Goal: Task Accomplishment & Management: Use online tool/utility

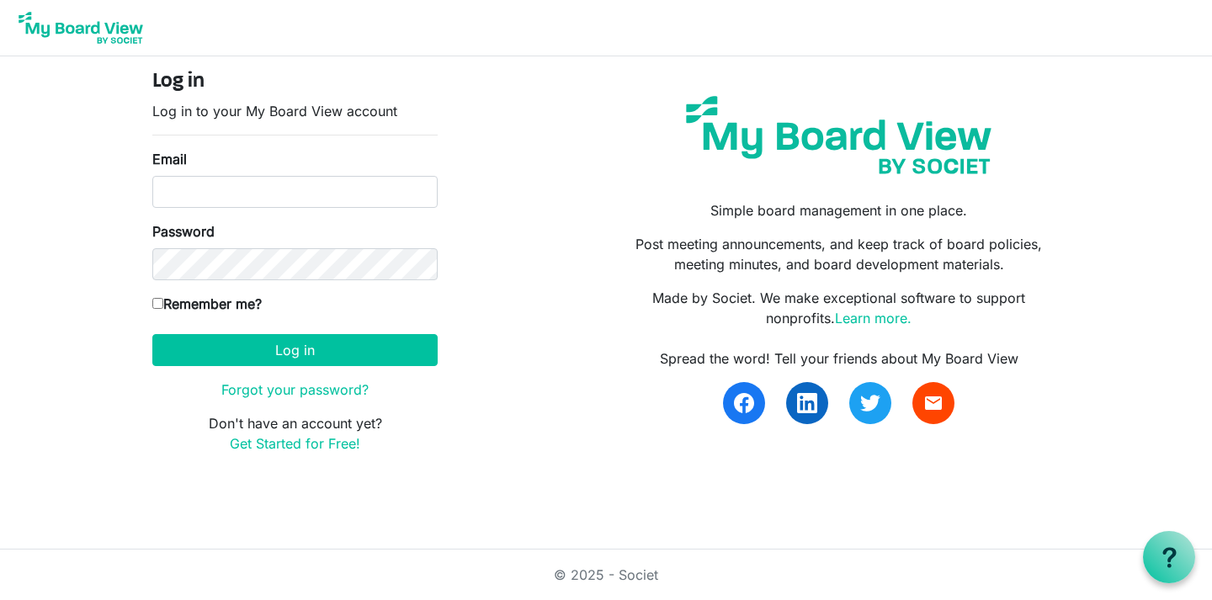
click at [592, 467] on main "Log in Log in to your My Board View account Email Password Remember me? America…" at bounding box center [606, 268] width 934 height 424
click at [300, 445] on link "Get Started for Free!" at bounding box center [295, 443] width 130 height 17
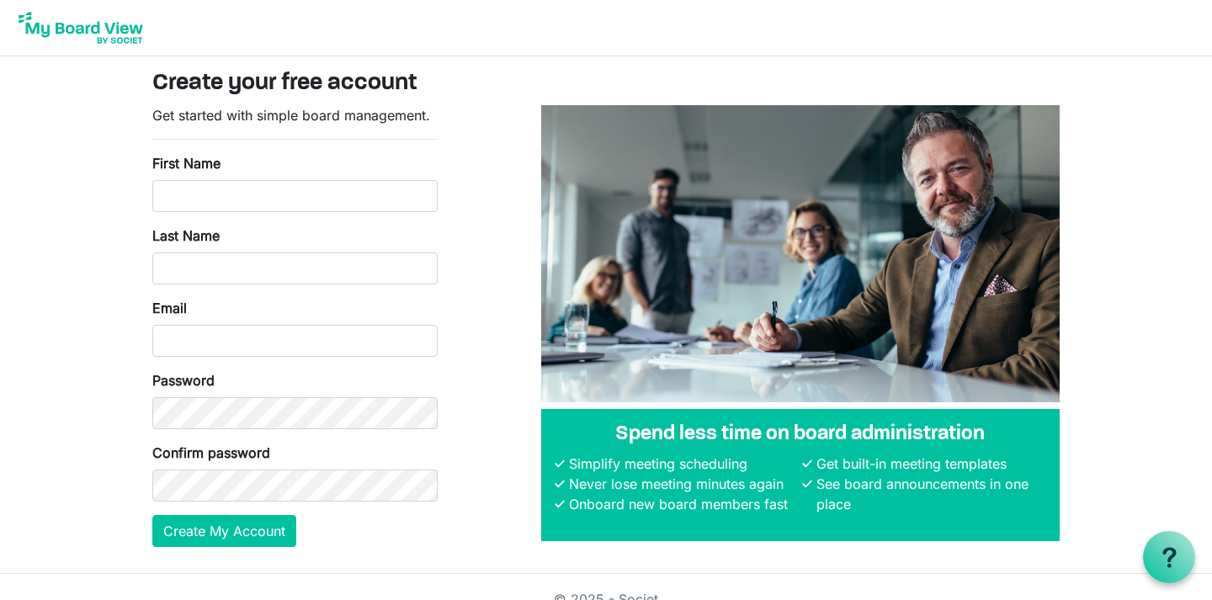
click at [100, 445] on body "Create your free account Get started with simple board management. First Name L…" at bounding box center [606, 287] width 1212 height 574
click at [227, 201] on input "Josefin" at bounding box center [294, 196] width 285 height 32
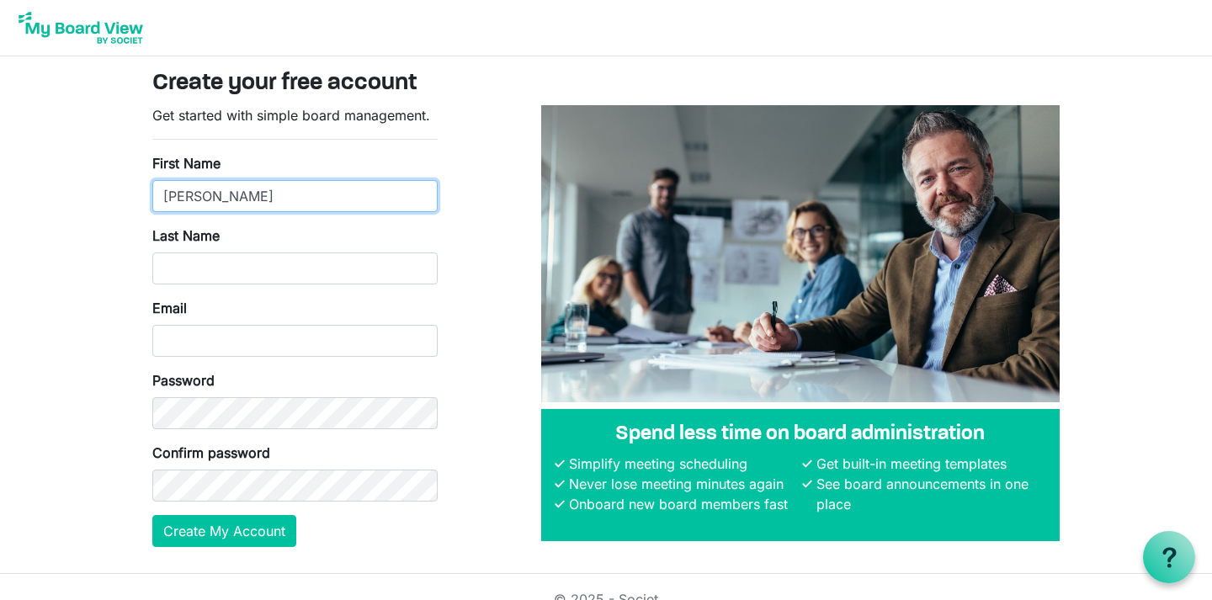
type input "Josefina"
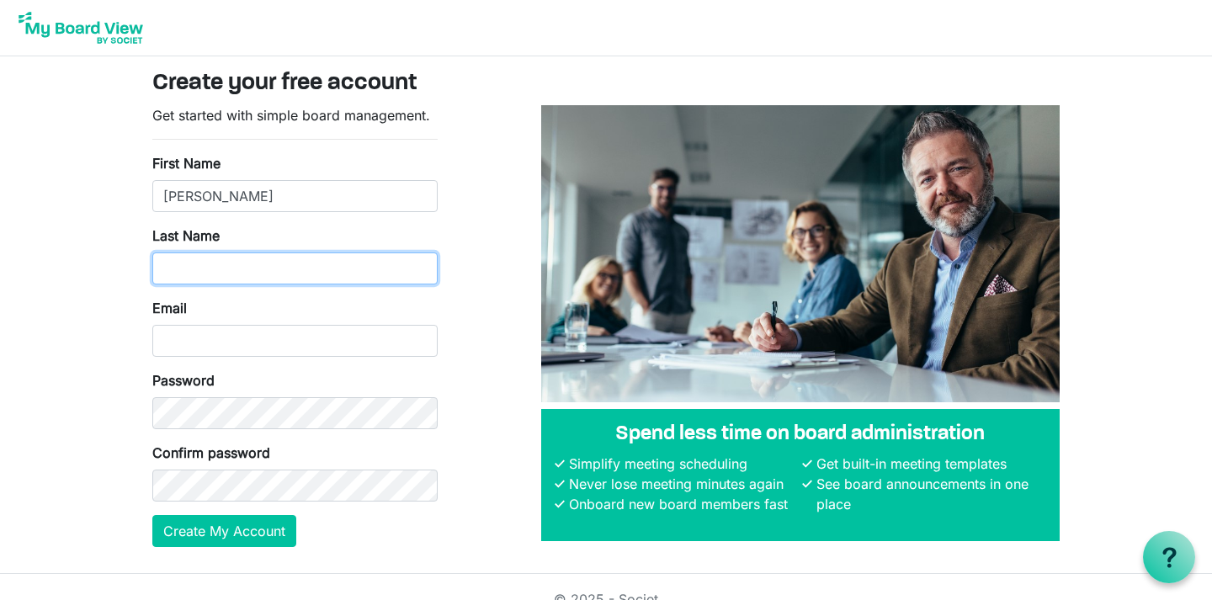
click at [225, 272] on input "Last Name" at bounding box center [294, 269] width 285 height 32
type input "Magyary"
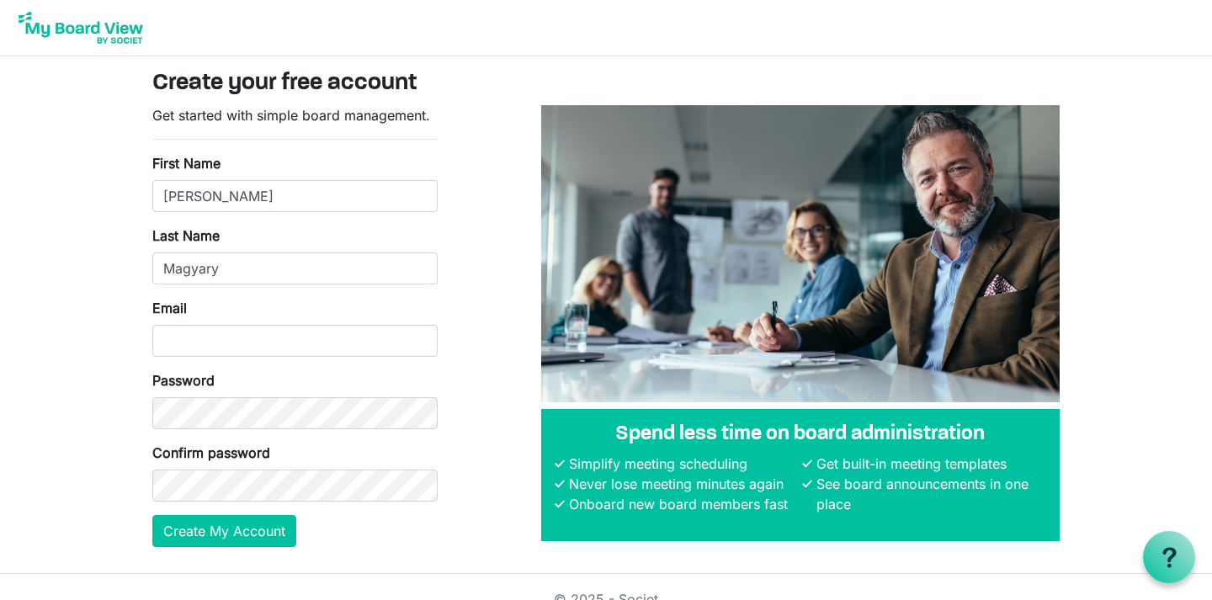
click at [68, 290] on body "Create your free account Get started with simple board management. First Name J…" at bounding box center [606, 287] width 1212 height 574
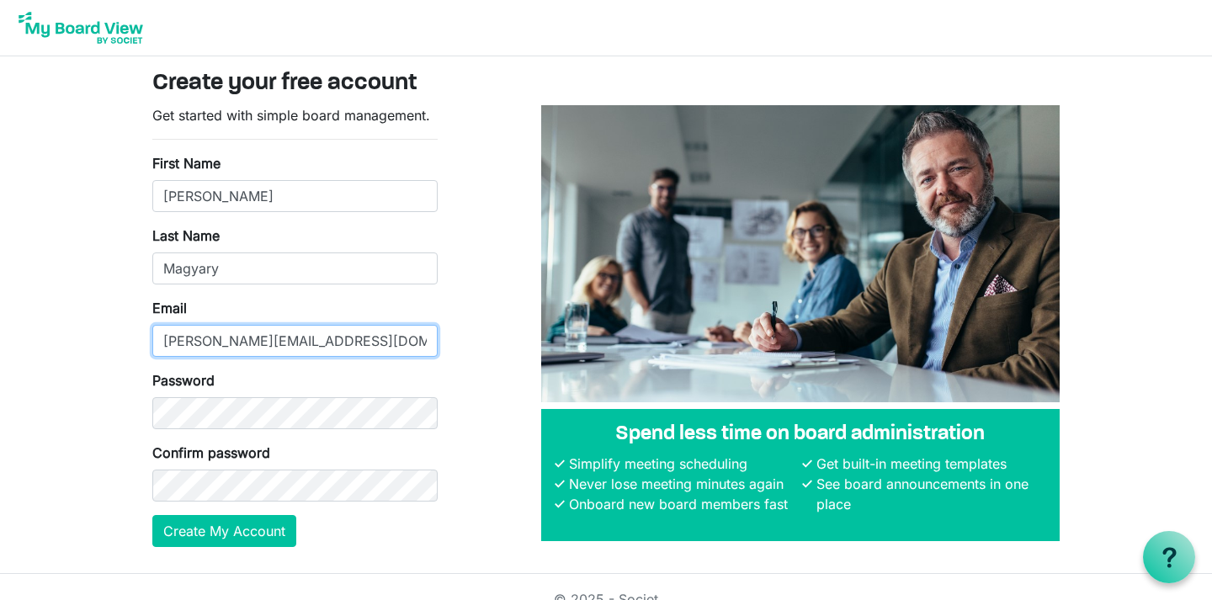
type input "josefina.magyary@equitas.ar"
click at [48, 519] on body "Create your free account Get started with simple board management. First Name J…" at bounding box center [606, 287] width 1212 height 574
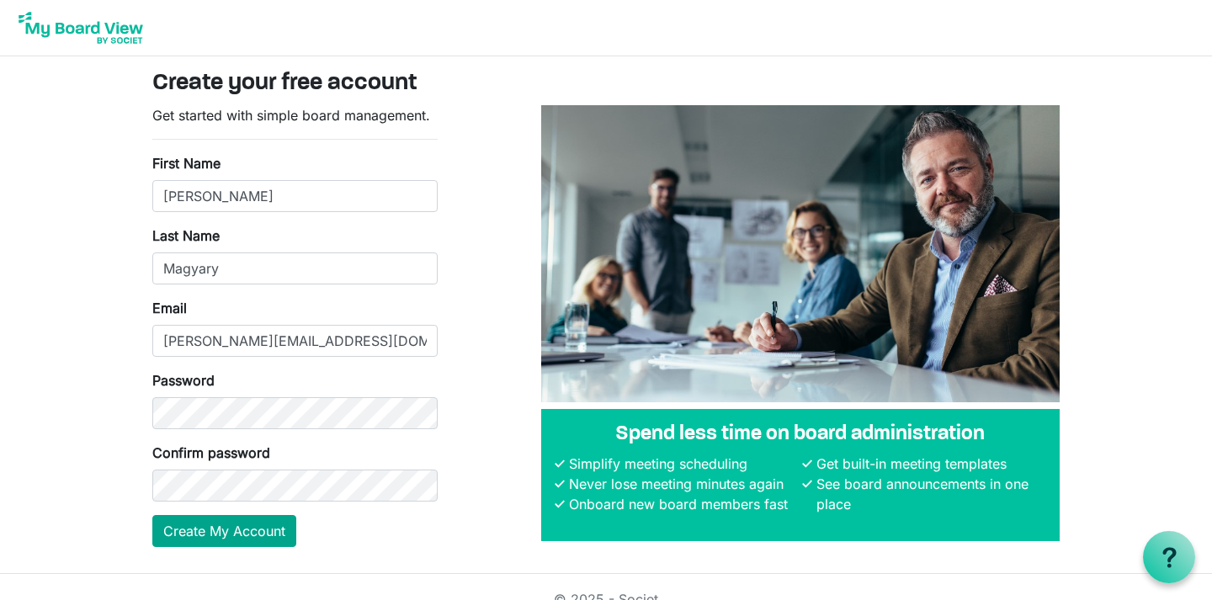
click at [177, 531] on button "Create My Account" at bounding box center [224, 531] width 144 height 32
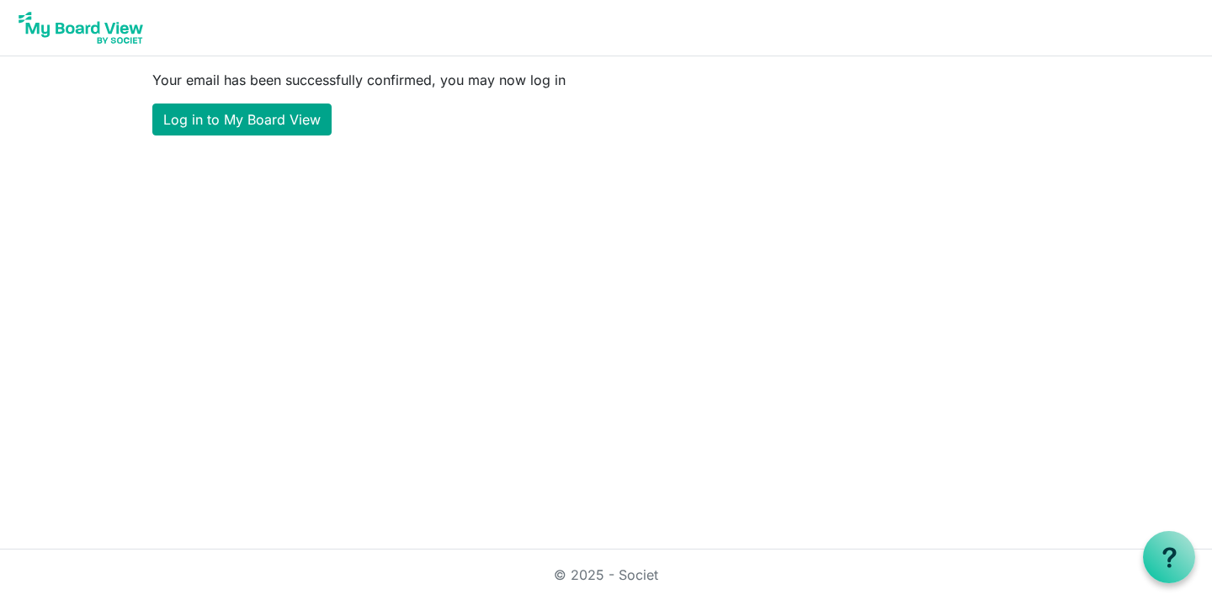
click at [295, 123] on link "Log in to My Board View" at bounding box center [241, 120] width 179 height 32
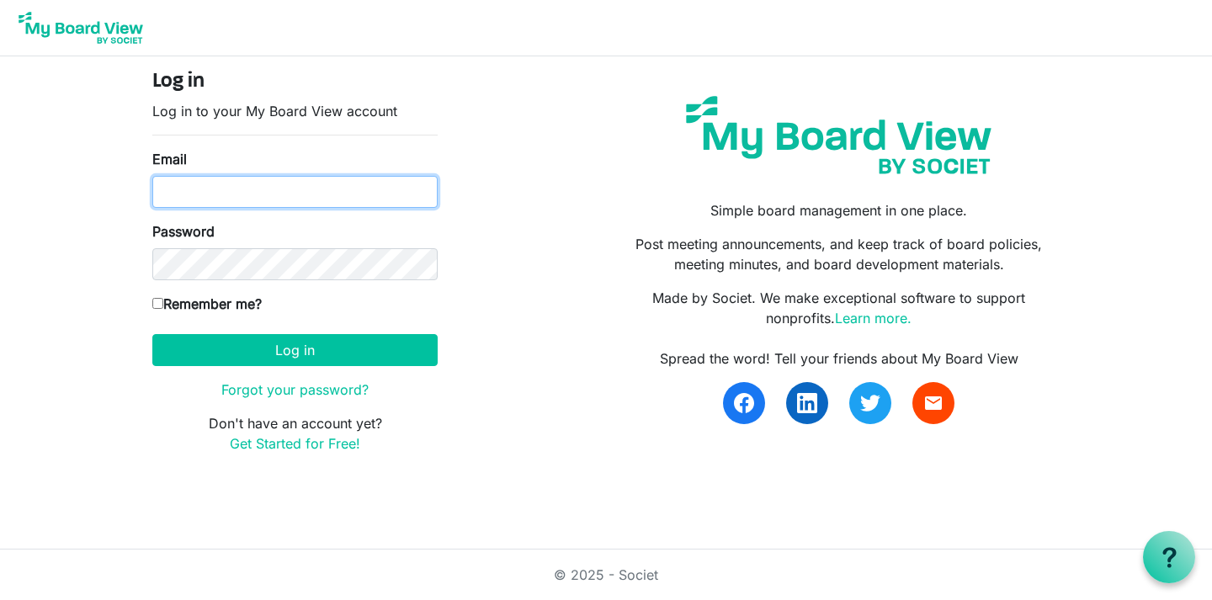
type input "[PERSON_NAME][EMAIL_ADDRESS][DOMAIN_NAME]"
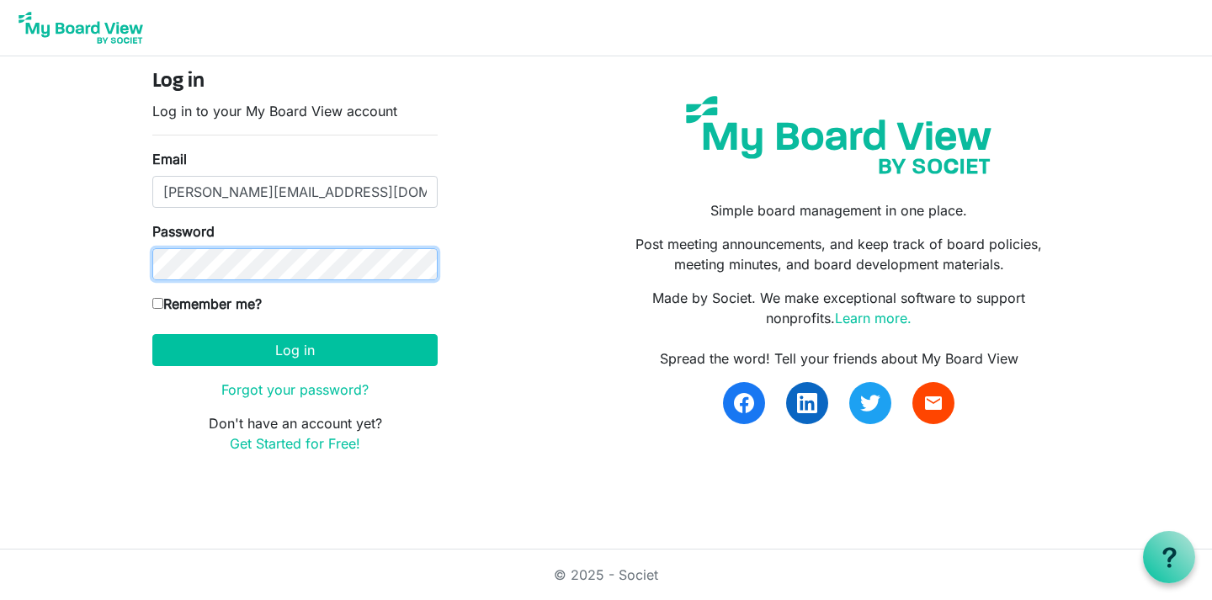
click at [295, 349] on button "Log in" at bounding box center [294, 350] width 285 height 32
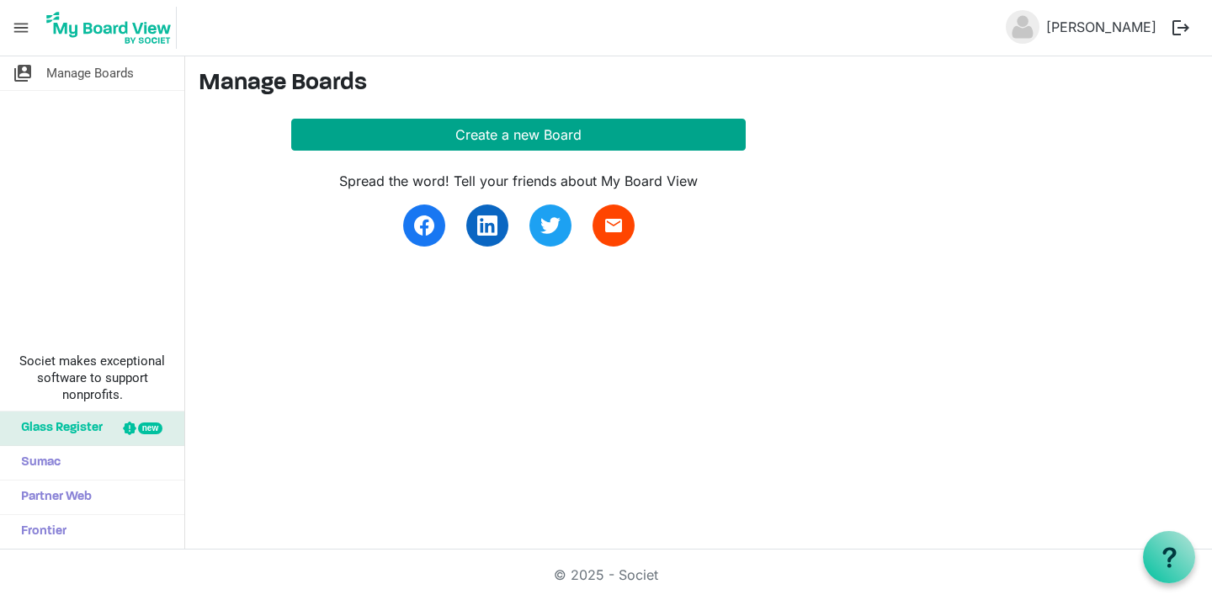
click at [417, 132] on button "Create a new Board" at bounding box center [518, 135] width 455 height 32
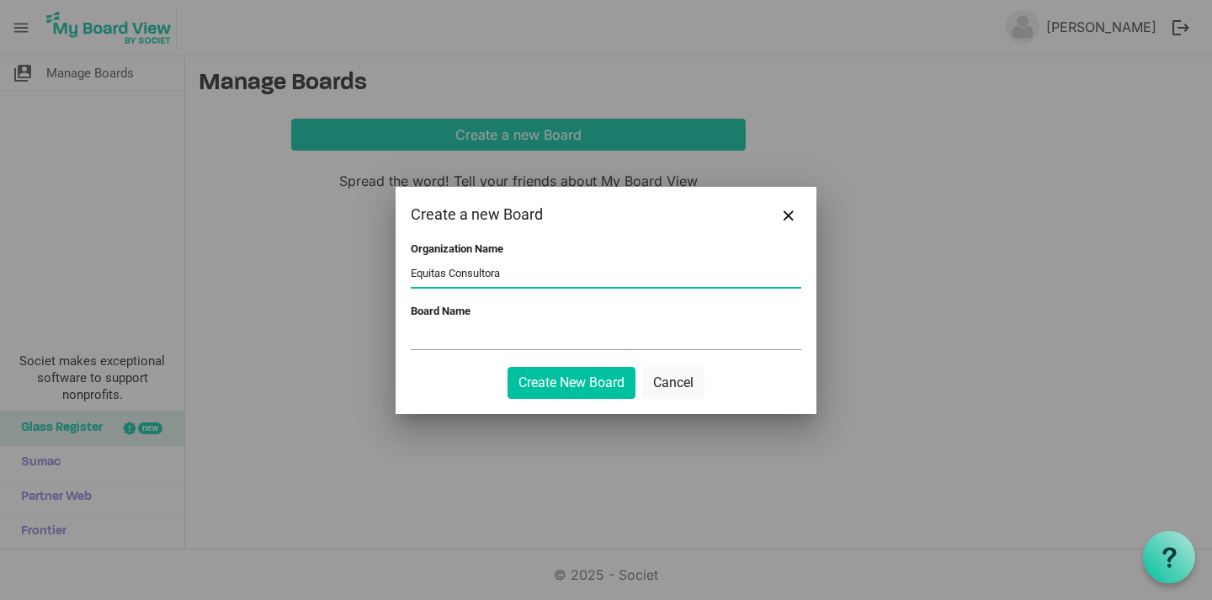
type input "Equitas Consultora"
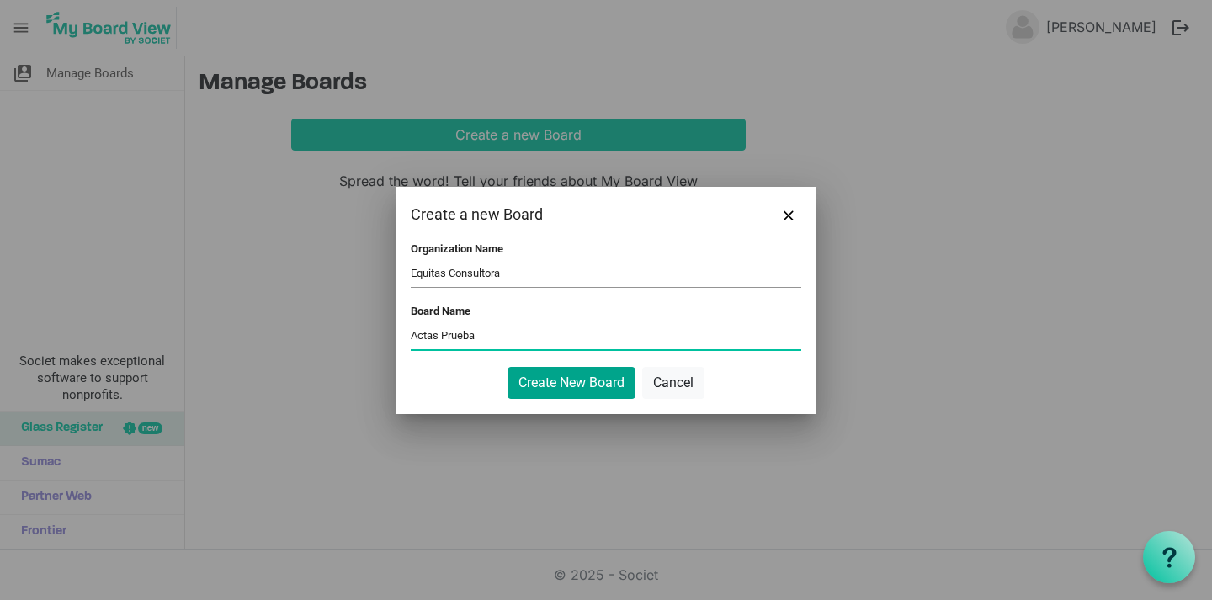
type input "Actas Prueba"
click at [574, 386] on button "Create New Board" at bounding box center [572, 383] width 128 height 32
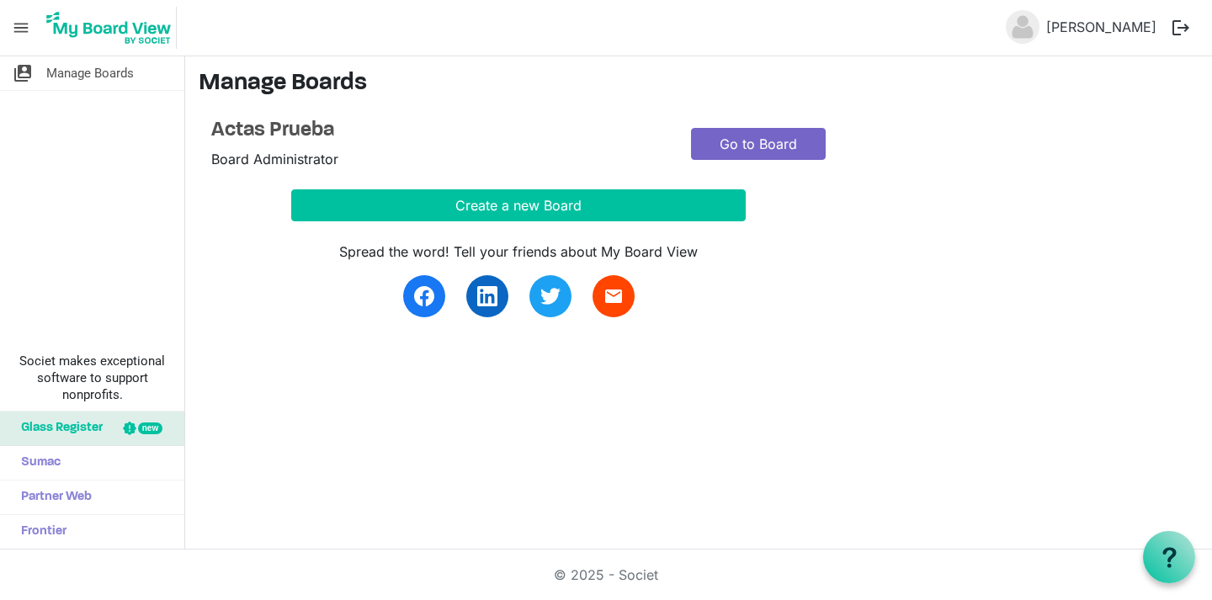
click at [751, 140] on link "Go to Board" at bounding box center [758, 144] width 135 height 32
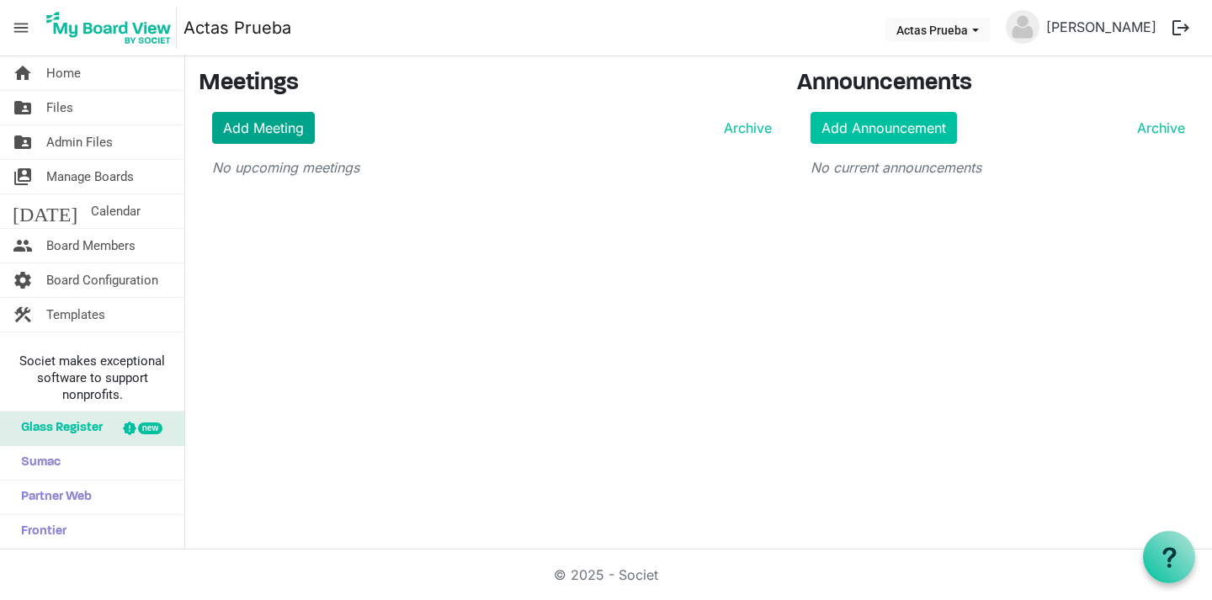
click at [269, 133] on link "Add Meeting" at bounding box center [263, 128] width 103 height 32
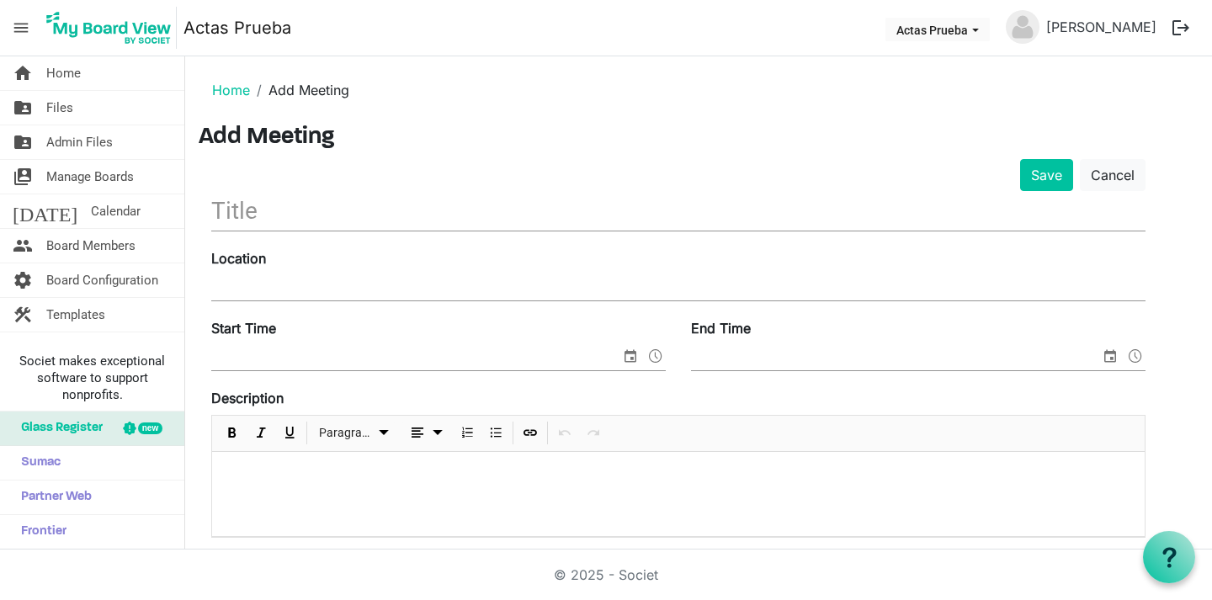
click at [1196, 235] on div "Save Cancel Location Start Time End Time Description Paragraph Notes Paragraph …" at bounding box center [699, 611] width 1000 height 904
click at [114, 232] on span "Board Members" at bounding box center [90, 246] width 89 height 34
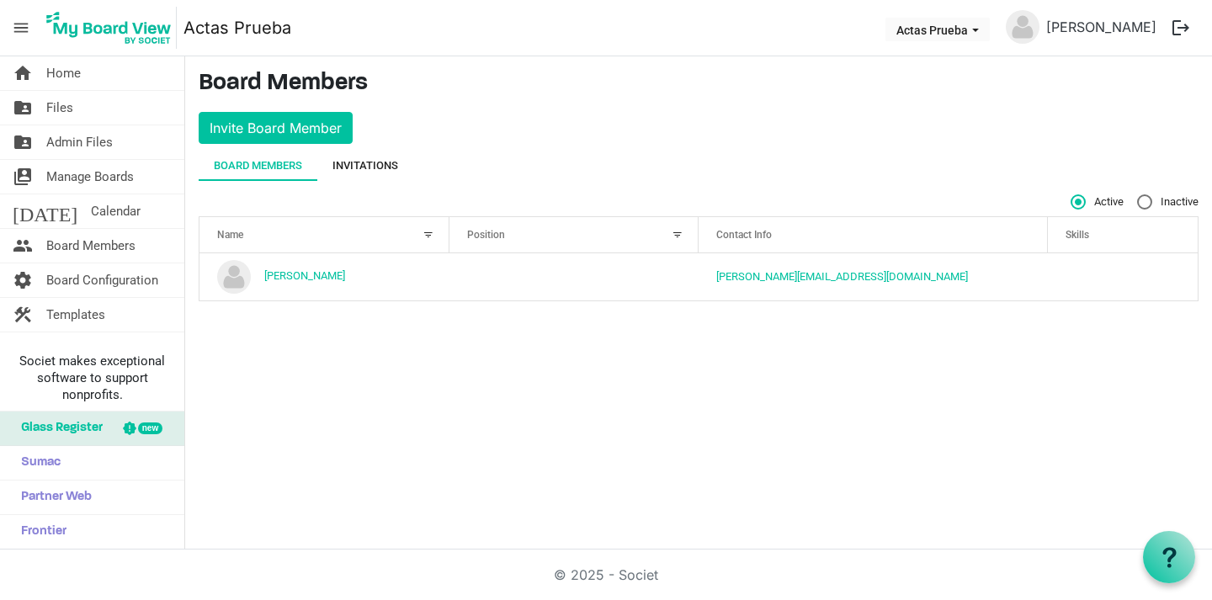
click at [364, 172] on div "Invitations" at bounding box center [366, 165] width 66 height 17
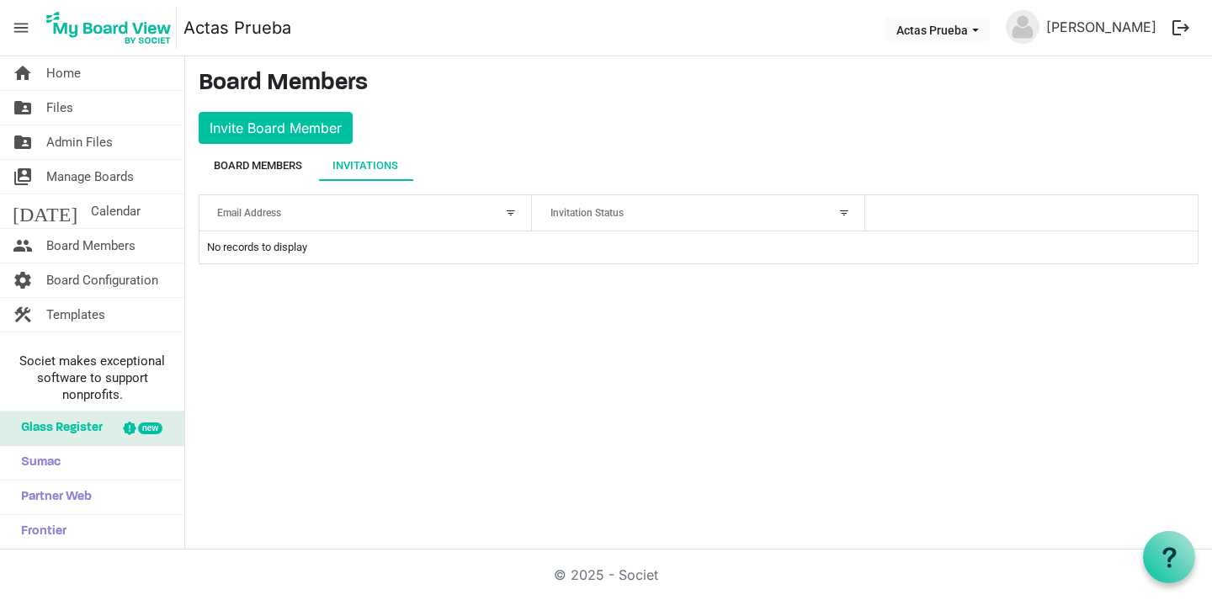
click at [290, 162] on div "Board Members" at bounding box center [258, 165] width 88 height 17
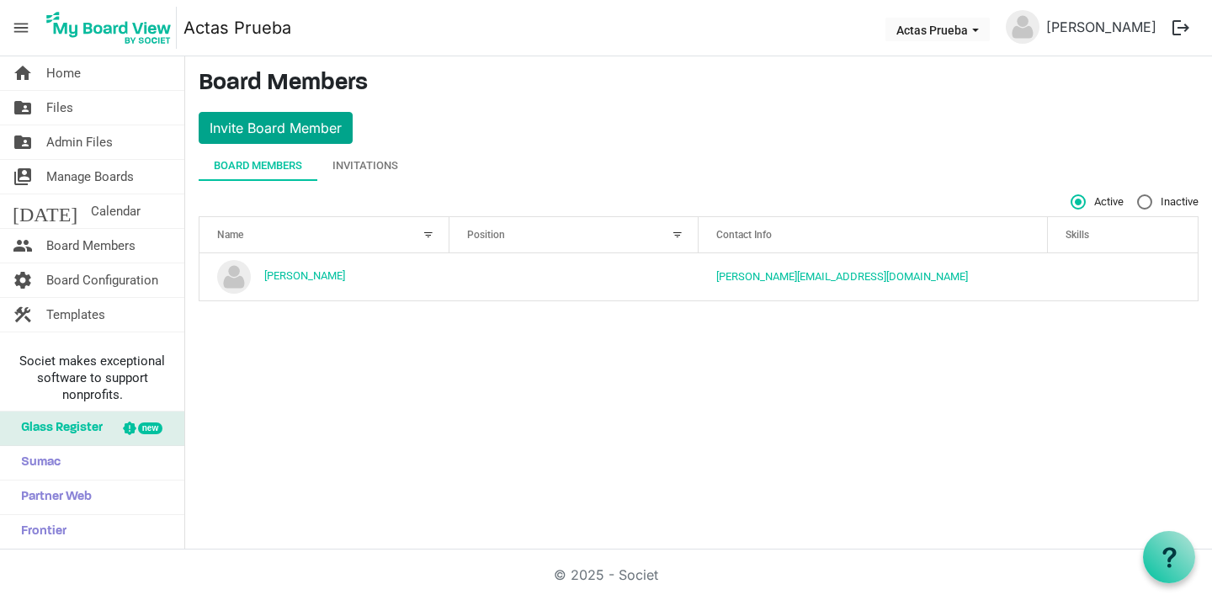
click at [291, 129] on button "Invite Board Member" at bounding box center [276, 128] width 154 height 32
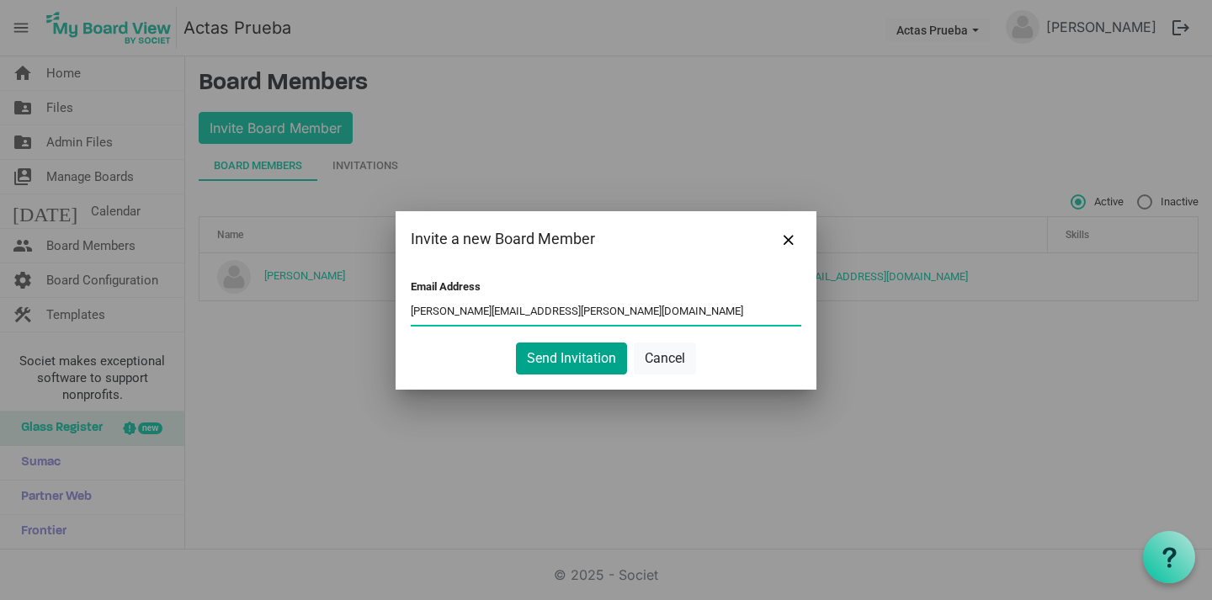
type input "maira.marcos@equitas.ar"
click at [575, 365] on button "Send Invitation" at bounding box center [571, 359] width 111 height 32
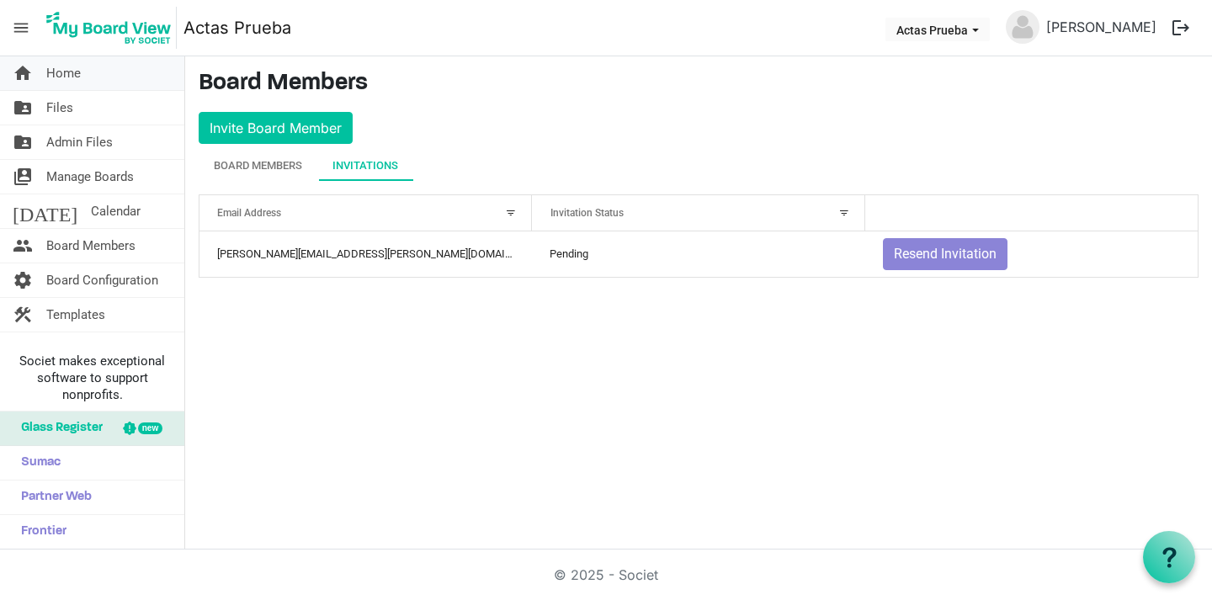
click at [80, 69] on span "Home" at bounding box center [63, 73] width 35 height 34
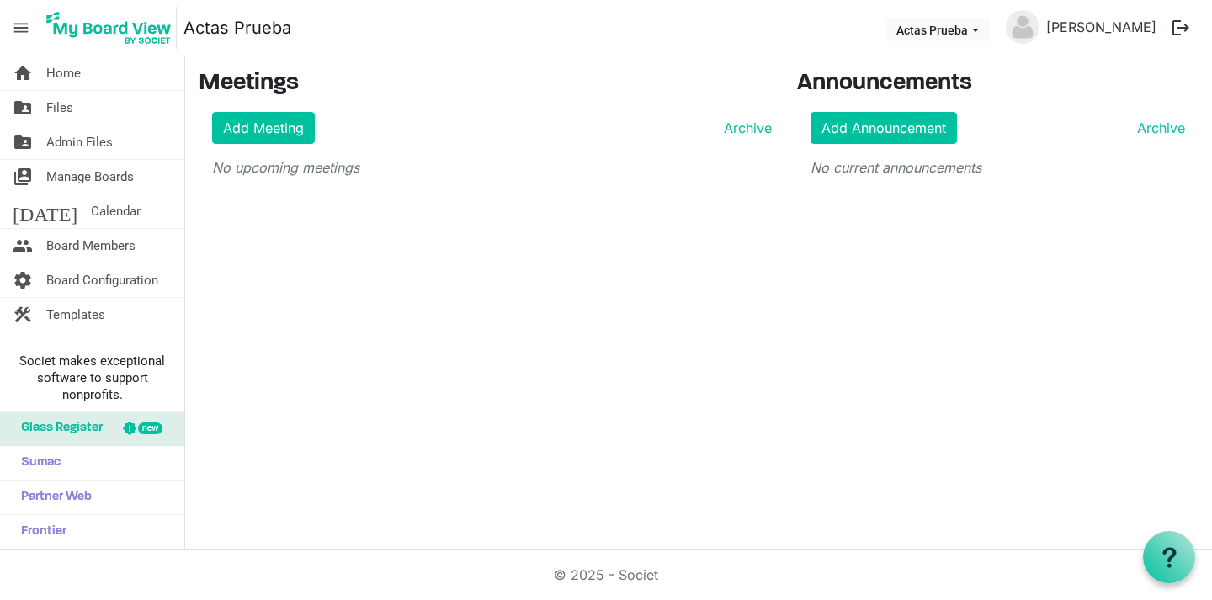
click at [18, 14] on span "menu" at bounding box center [21, 28] width 32 height 32
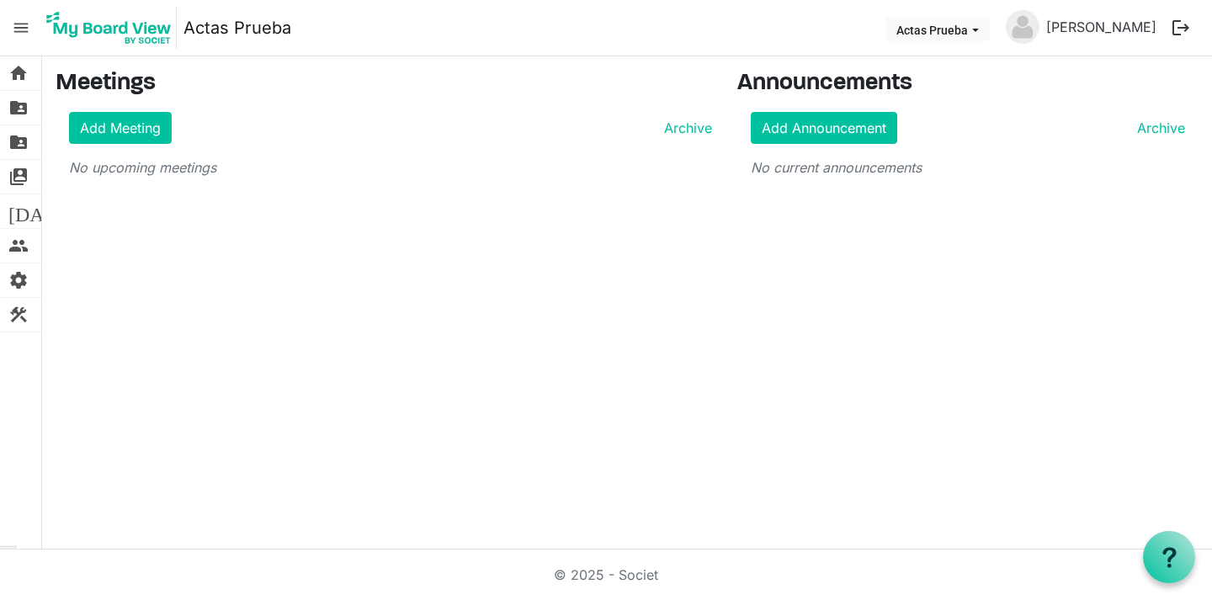
click at [18, 14] on span "menu" at bounding box center [21, 28] width 32 height 32
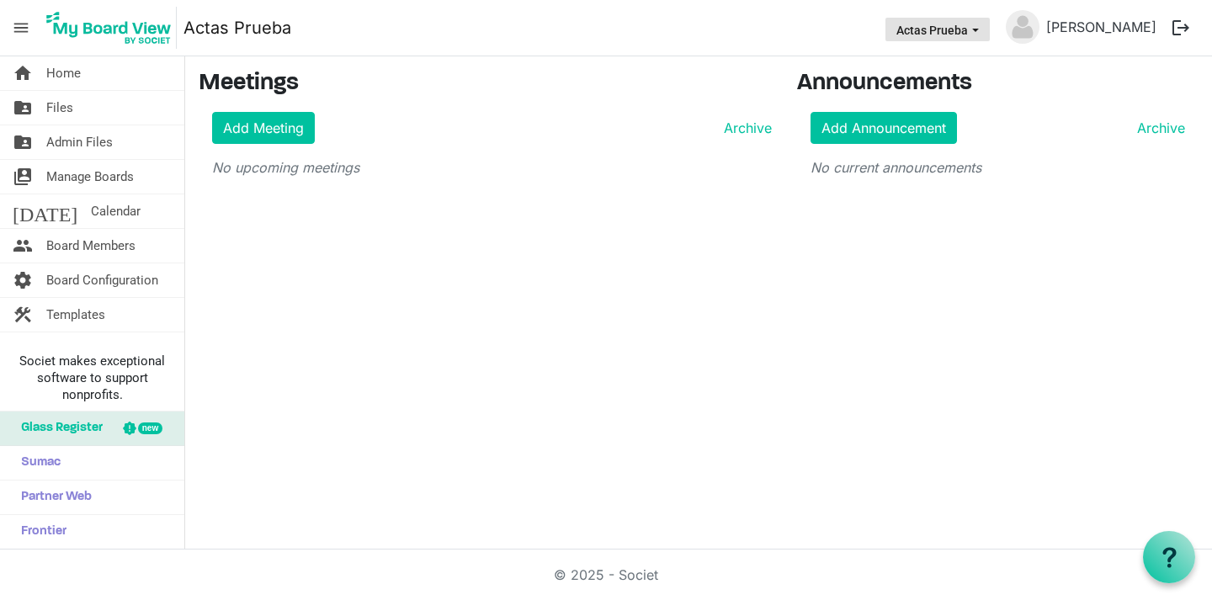
click at [961, 26] on button "Actas Prueba" at bounding box center [938, 30] width 104 height 24
click at [1081, 22] on link "[PERSON_NAME]" at bounding box center [1102, 27] width 124 height 34
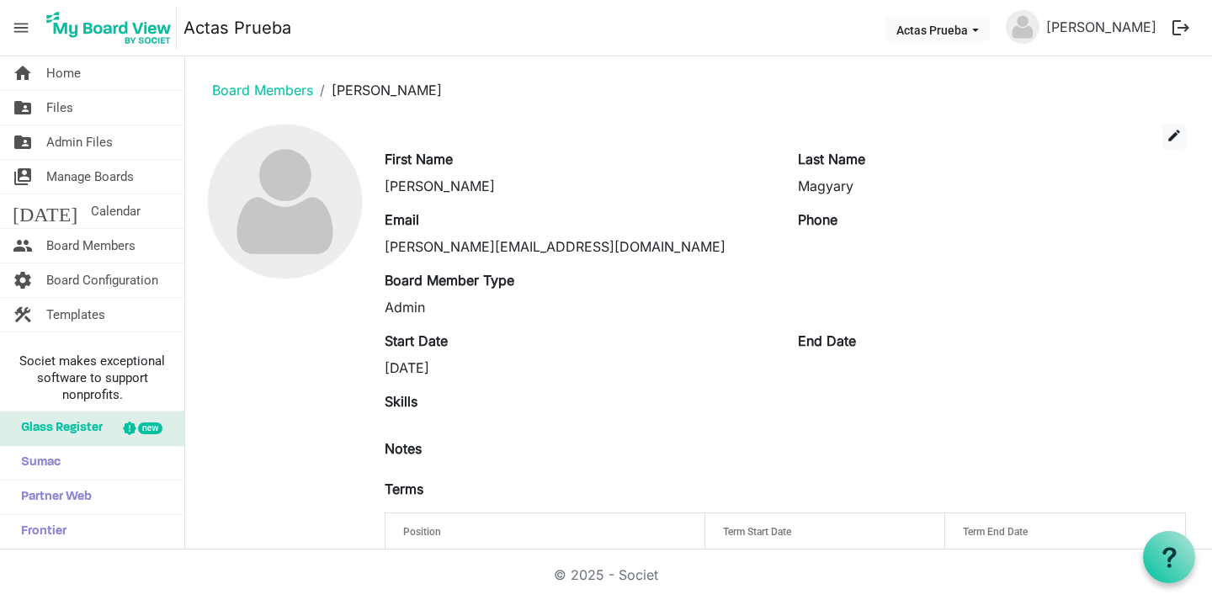
click at [661, 285] on div "Board Member Type Admin" at bounding box center [578, 293] width 413 height 47
click at [83, 70] on link "home Home" at bounding box center [92, 73] width 184 height 34
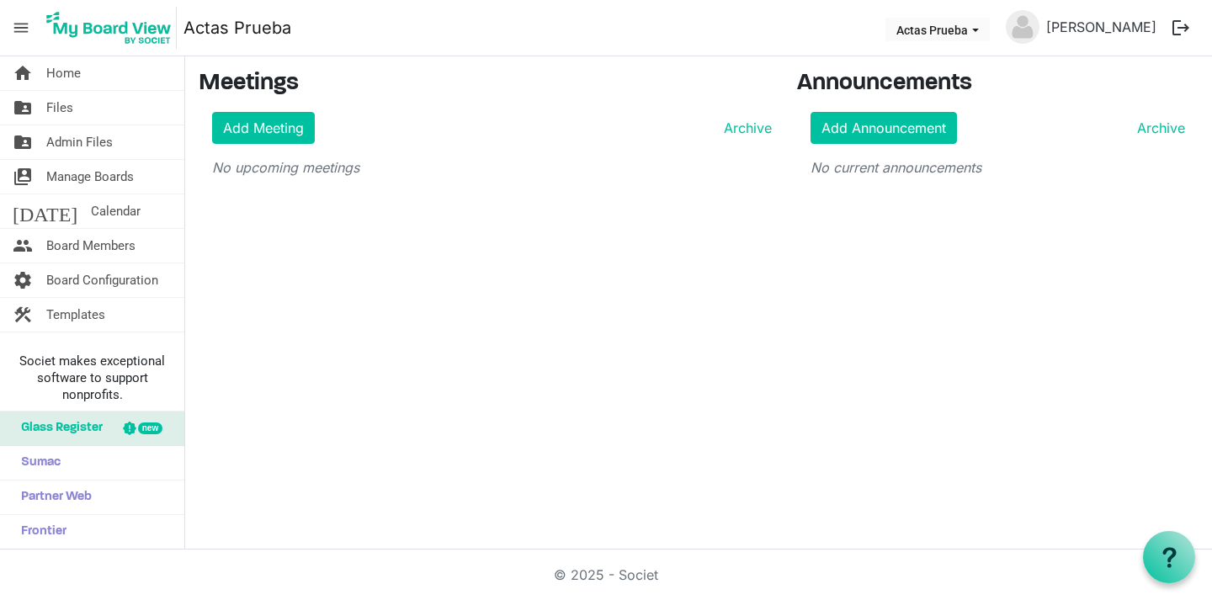
click at [112, 23] on img at bounding box center [109, 28] width 136 height 42
click at [71, 274] on span "Board Configuration" at bounding box center [102, 281] width 112 height 34
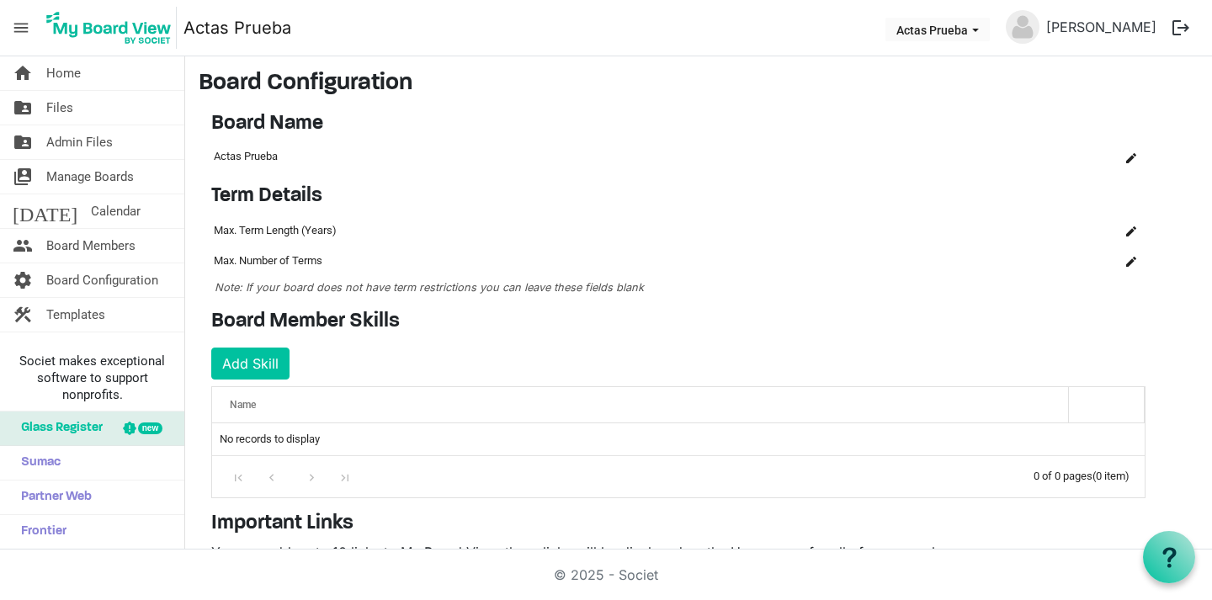
click at [777, 102] on main "Board Configuration Board Name OK OK Cancel Name board-name-grid_header_table A…" at bounding box center [698, 411] width 1027 height 710
